Goal: Complete application form

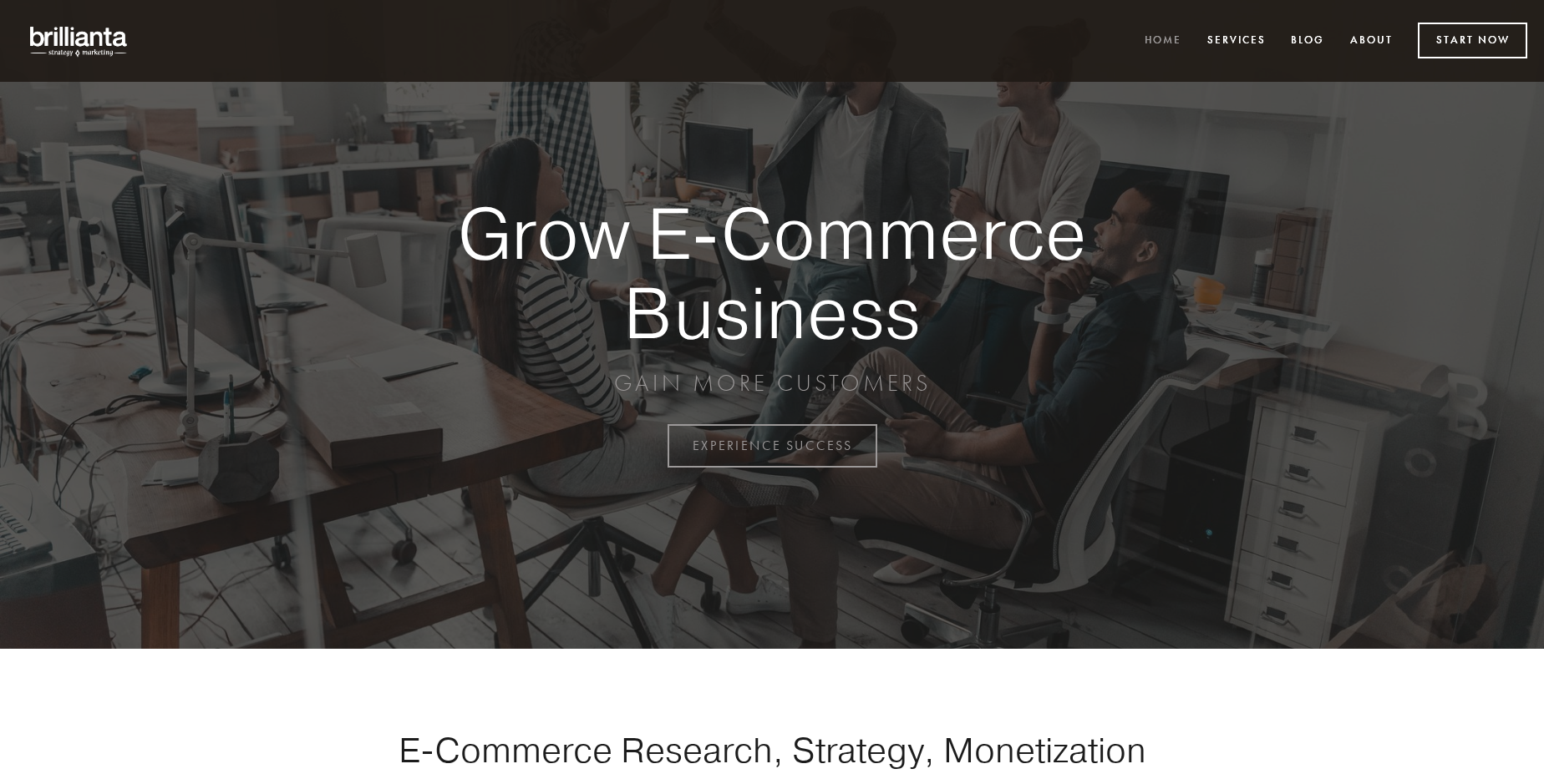
scroll to position [4378, 0]
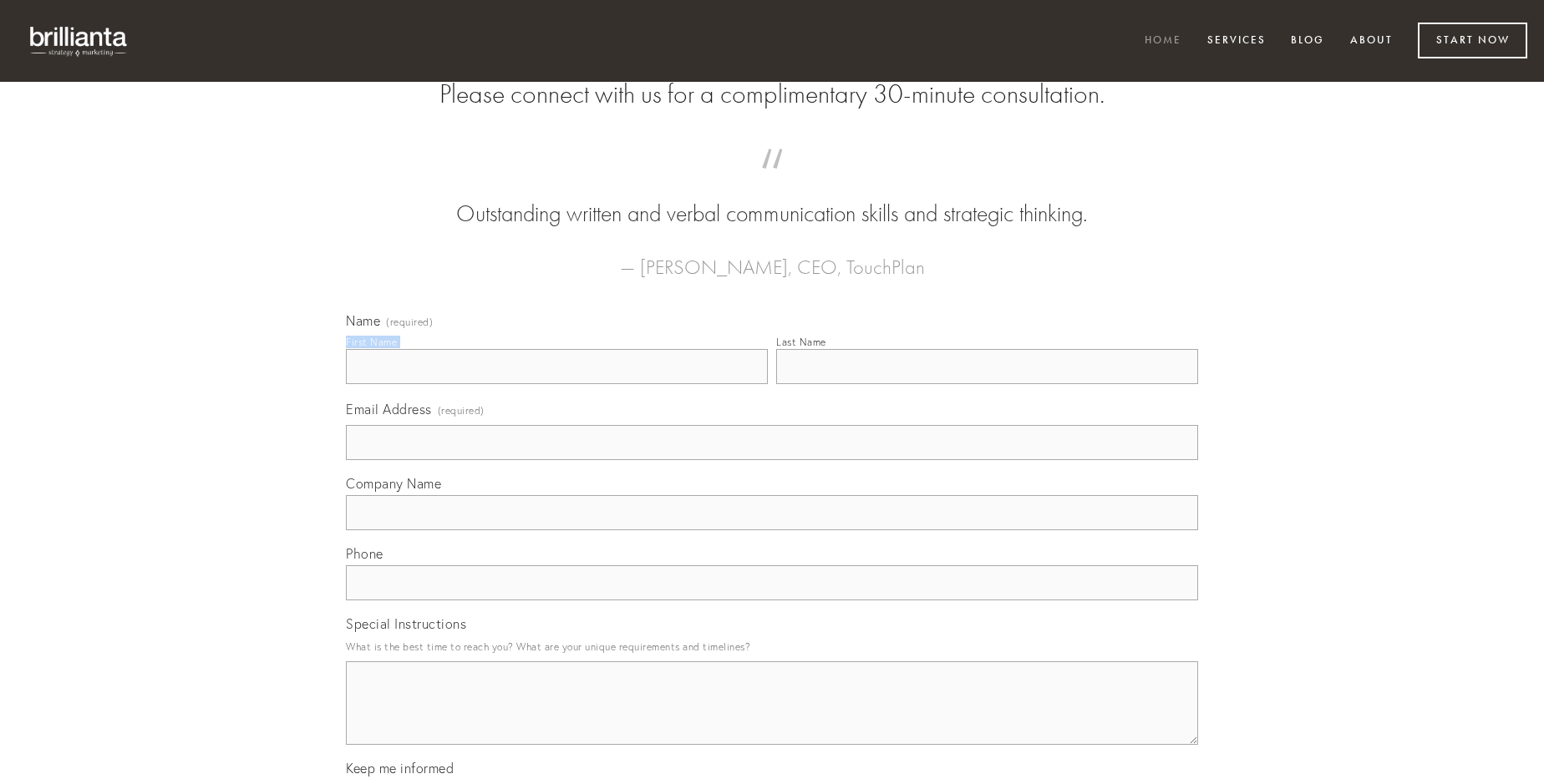
type input "[PERSON_NAME]"
click at [986, 384] on input "Last Name" at bounding box center [987, 366] width 422 height 35
type input "[PERSON_NAME]"
click at [772, 460] on input "Email Address (required)" at bounding box center [771, 442] width 852 height 35
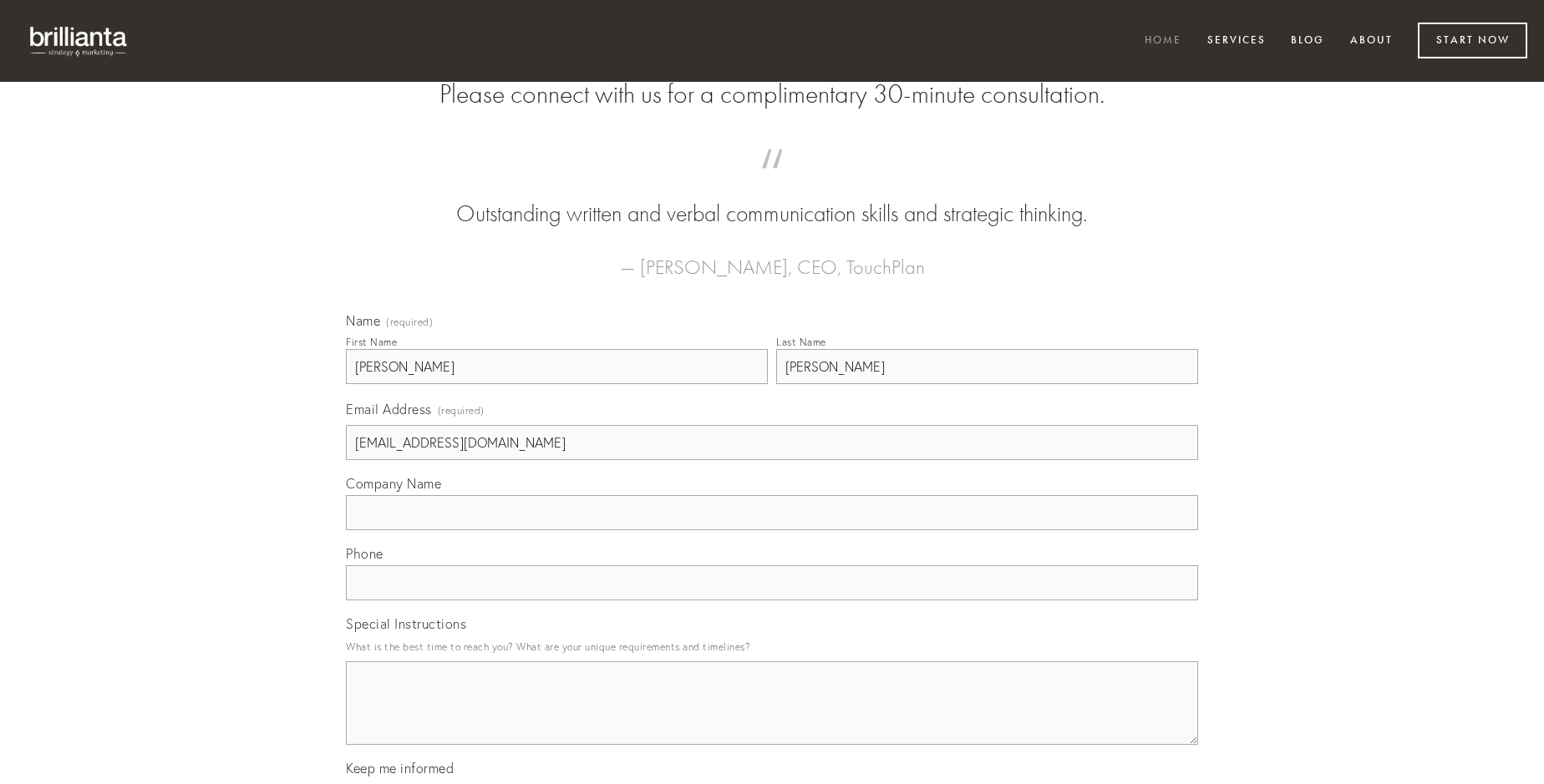
type input "[EMAIL_ADDRESS][DOMAIN_NAME]"
click at [772, 530] on input "Company Name" at bounding box center [771, 513] width 852 height 35
type input "usus"
click at [772, 601] on input "text" at bounding box center [771, 583] width 852 height 35
click at [772, 718] on textarea "Special Instructions" at bounding box center [771, 703] width 852 height 84
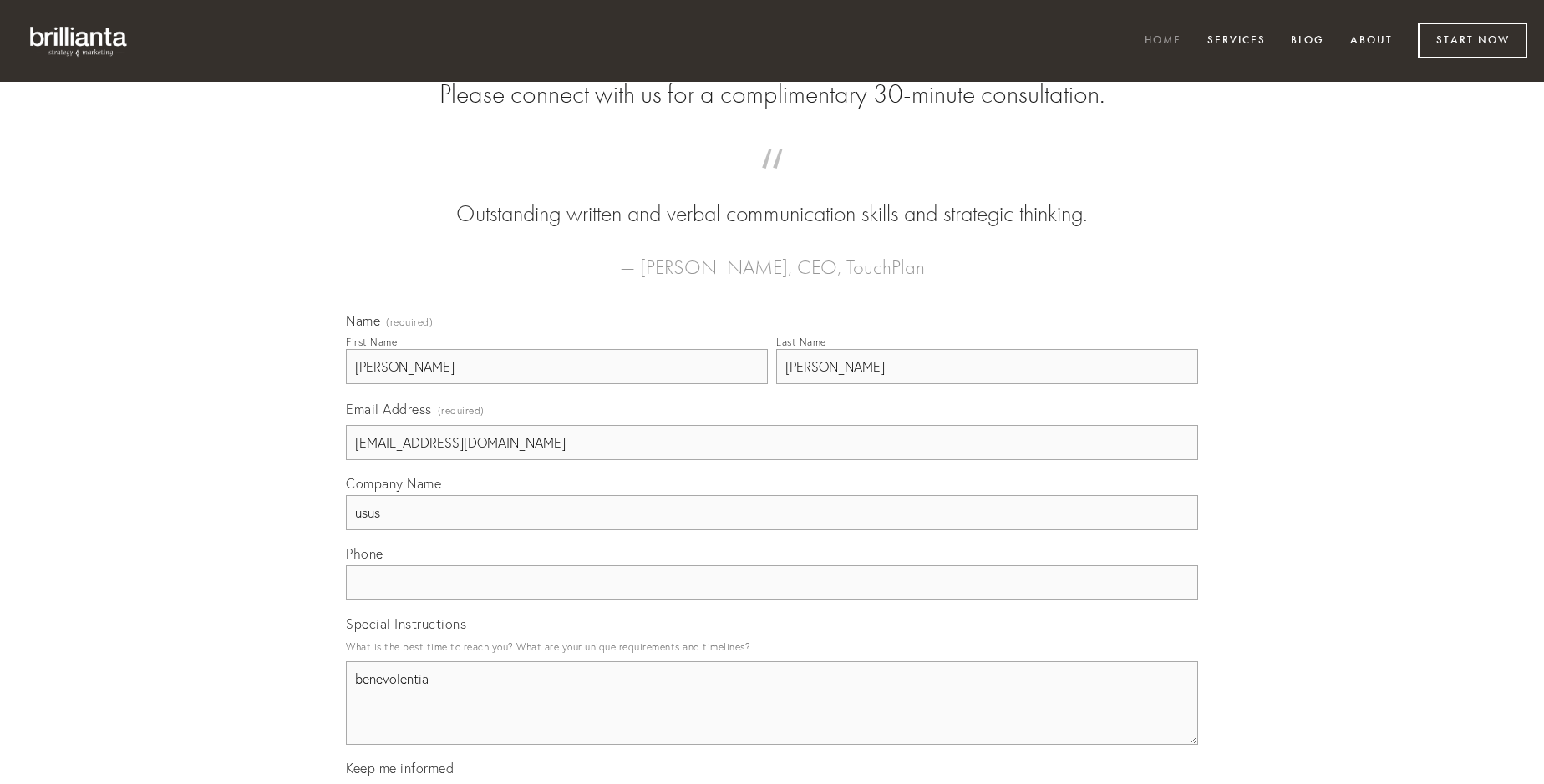
type textarea "benevolentia"
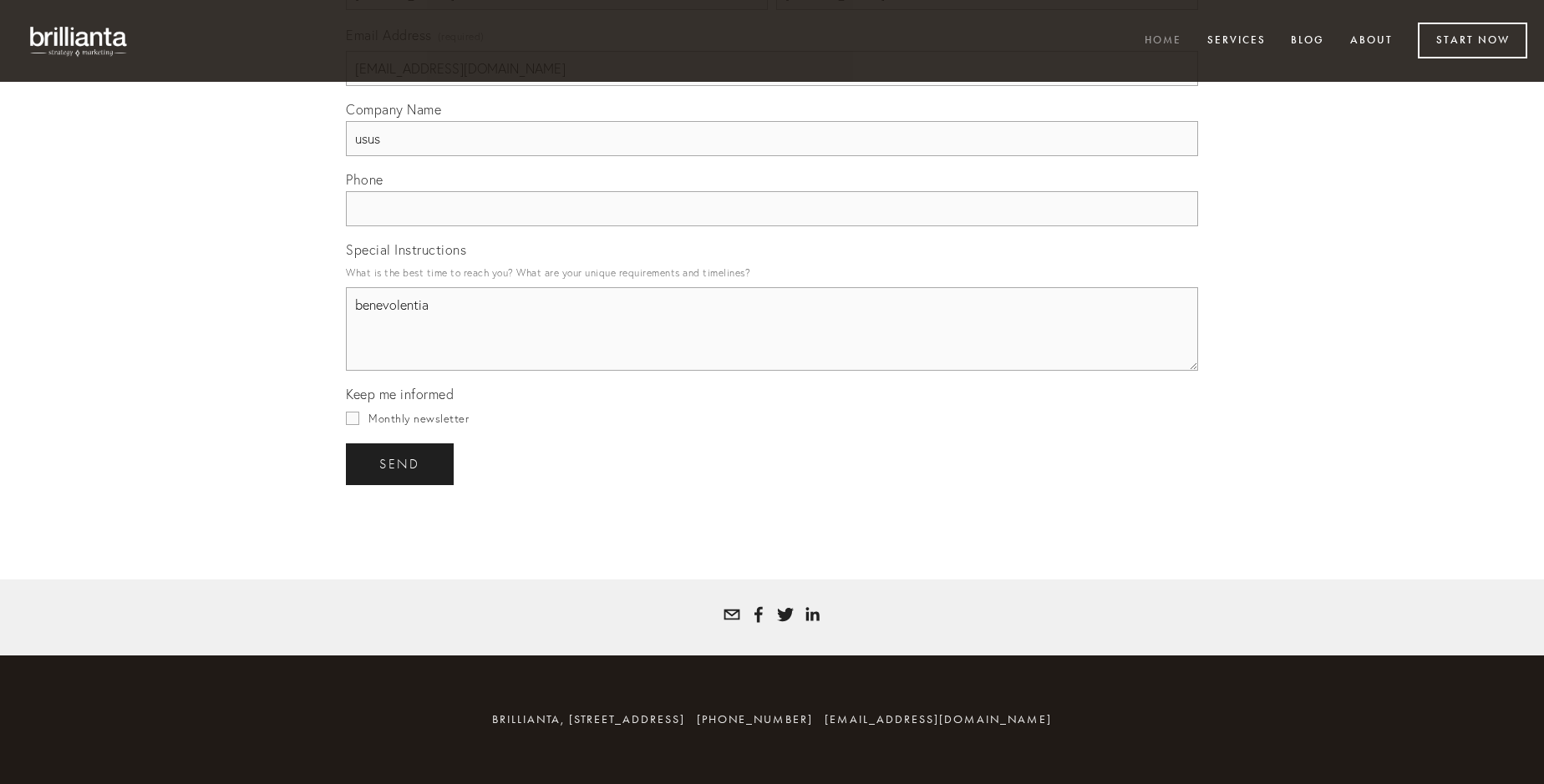
click at [401, 464] on span "send" at bounding box center [399, 464] width 41 height 15
